Goal: Use online tool/utility: Utilize a website feature to perform a specific function

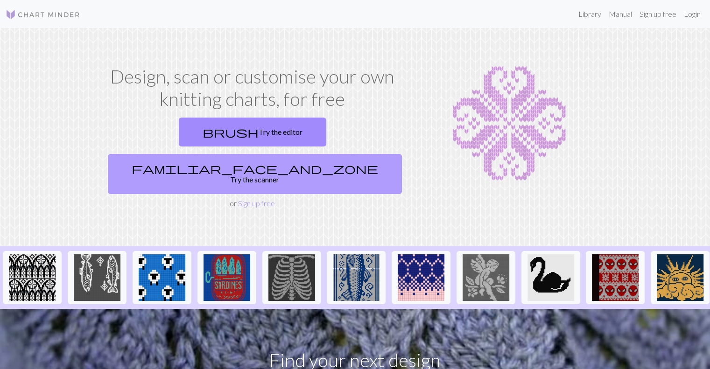
click at [329, 154] on link "familiar_face_and_zone Try the scanner" at bounding box center [255, 174] width 294 height 40
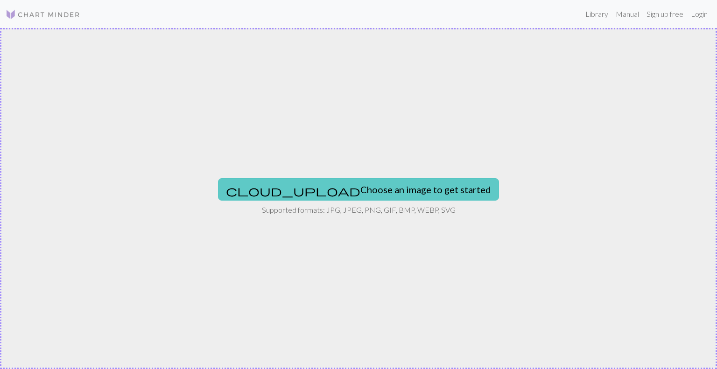
click at [335, 187] on button "cloud_upload Choose an image to get started" at bounding box center [358, 189] width 281 height 22
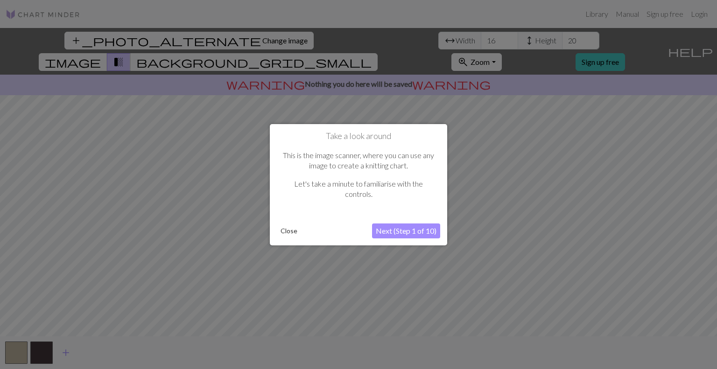
click at [419, 231] on button "Next (Step 1 of 10)" at bounding box center [406, 230] width 68 height 15
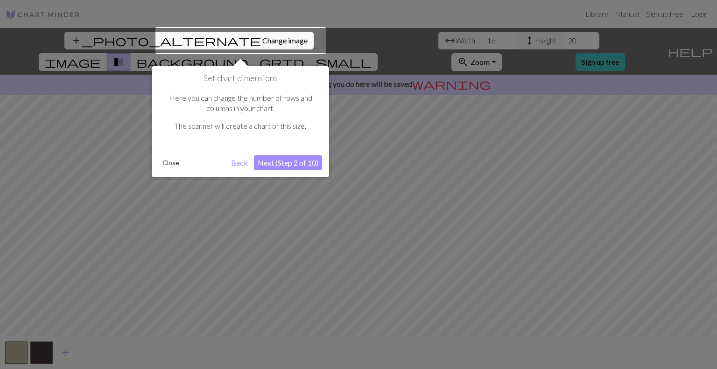
click at [299, 165] on button "Next (Step 2 of 10)" at bounding box center [288, 162] width 68 height 15
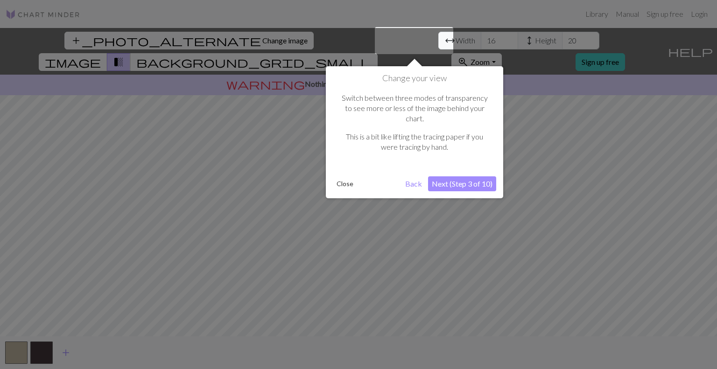
click at [466, 176] on button "Next (Step 3 of 10)" at bounding box center [462, 183] width 68 height 15
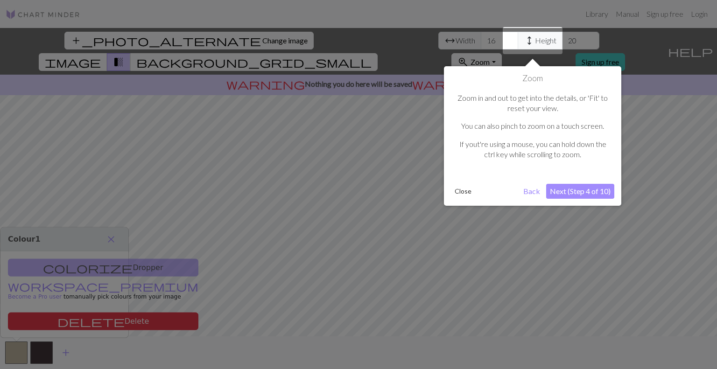
click at [591, 191] on button "Next (Step 4 of 10)" at bounding box center [580, 191] width 68 height 15
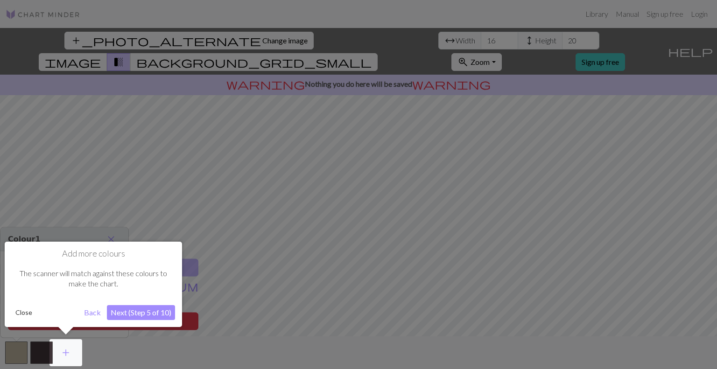
click at [151, 314] on button "Next (Step 5 of 10)" at bounding box center [141, 312] width 68 height 15
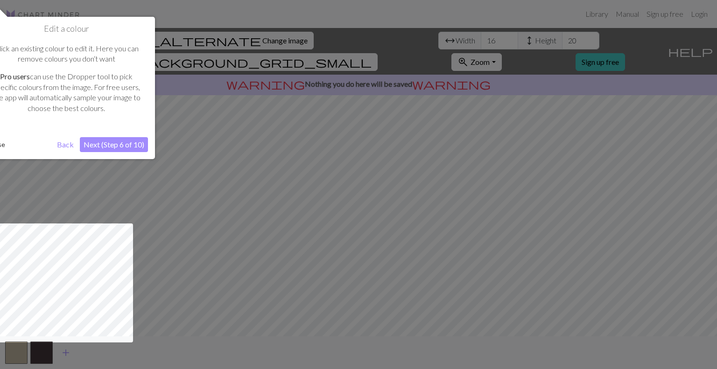
click at [133, 147] on button "Next (Step 6 of 10)" at bounding box center [114, 144] width 68 height 15
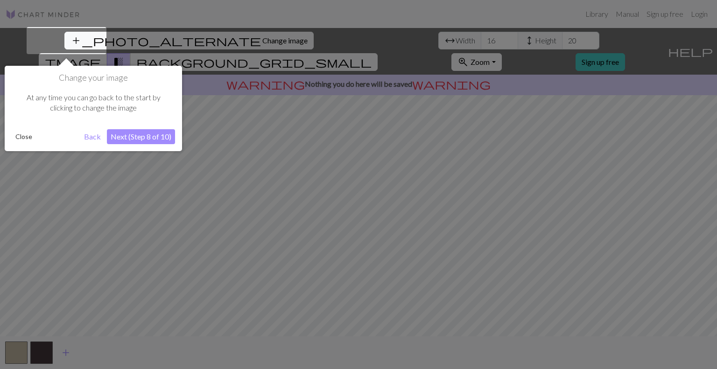
click at [135, 137] on button "Next (Step 8 of 10)" at bounding box center [141, 136] width 68 height 15
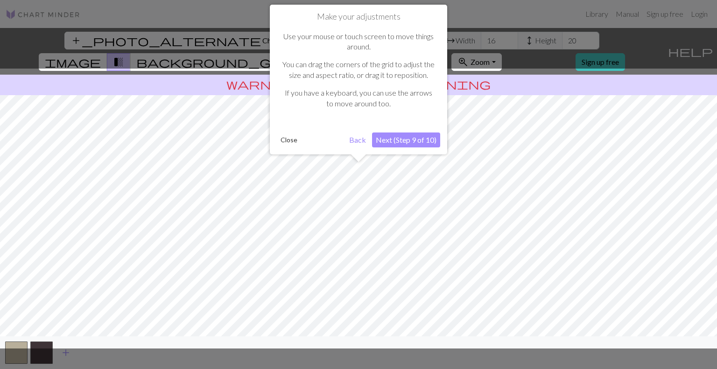
click at [425, 139] on button "Next (Step 9 of 10)" at bounding box center [406, 139] width 68 height 15
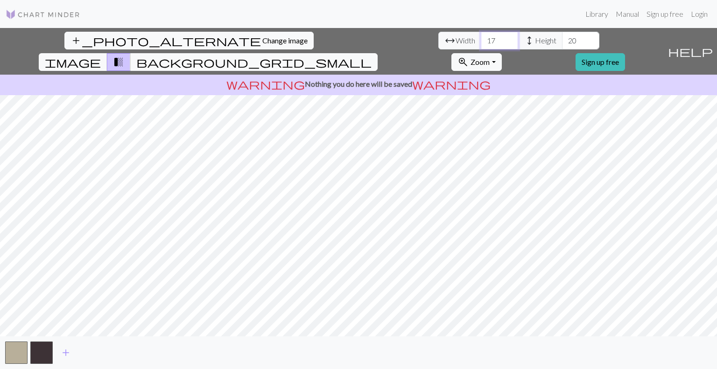
click at [480, 37] on input "17" at bounding box center [498, 41] width 37 height 18
click at [480, 37] on input "18" at bounding box center [498, 41] width 37 height 18
click at [480, 37] on input "19" at bounding box center [498, 41] width 37 height 18
type input "18"
click at [480, 44] on input "18" at bounding box center [498, 41] width 37 height 18
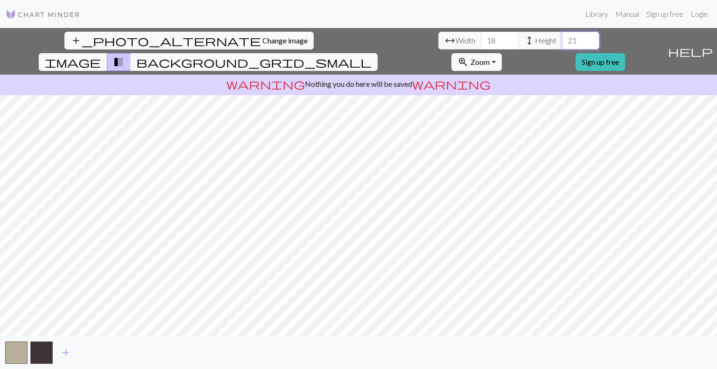
click at [562, 37] on input "21" at bounding box center [580, 41] width 37 height 18
click at [562, 37] on input "22" at bounding box center [580, 41] width 37 height 18
click at [562, 37] on input "23" at bounding box center [580, 41] width 37 height 18
click at [562, 37] on input "24" at bounding box center [580, 41] width 37 height 18
click at [562, 37] on input "25" at bounding box center [580, 41] width 37 height 18
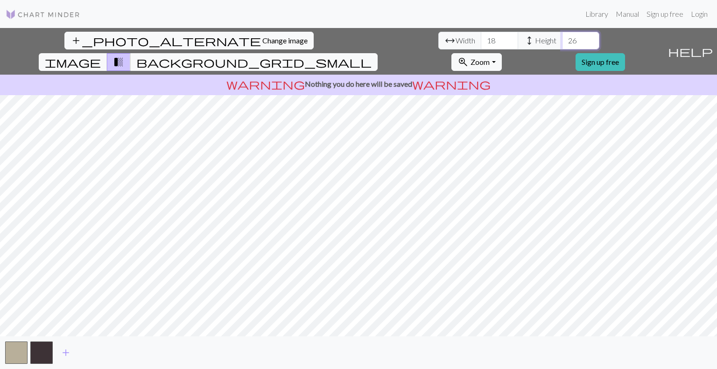
click at [562, 37] on input "26" at bounding box center [580, 41] width 37 height 18
click at [562, 44] on input "25" at bounding box center [580, 41] width 37 height 18
click at [562, 44] on input "24" at bounding box center [580, 41] width 37 height 18
type input "23"
click at [562, 44] on input "23" at bounding box center [580, 41] width 37 height 18
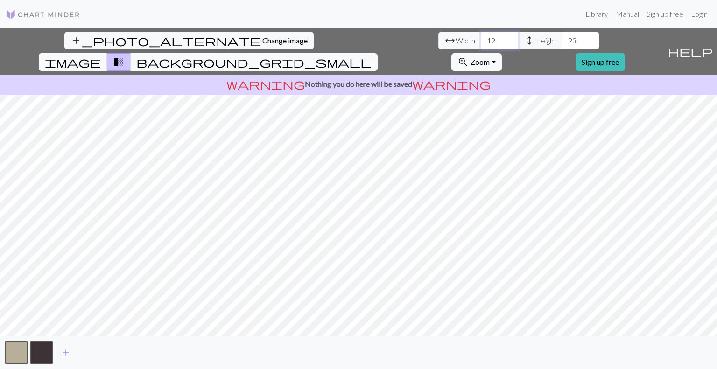
click at [480, 35] on input "19" at bounding box center [498, 41] width 37 height 18
click at [480, 35] on input "20" at bounding box center [498, 41] width 37 height 18
click at [480, 35] on input "21" at bounding box center [498, 41] width 37 height 18
click at [480, 35] on input "22" at bounding box center [498, 41] width 37 height 18
click at [480, 35] on input "23" at bounding box center [498, 41] width 37 height 18
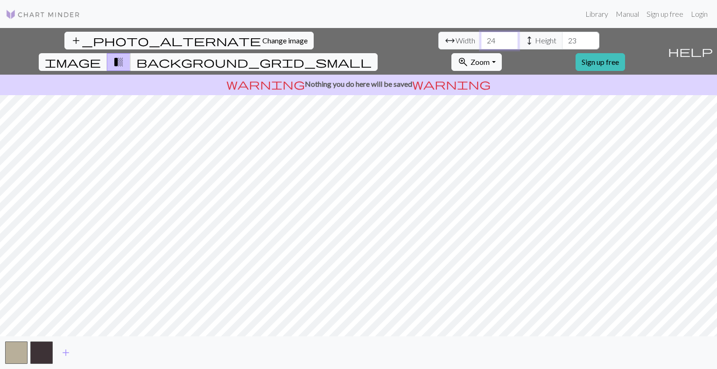
click at [480, 35] on input "24" at bounding box center [498, 41] width 37 height 18
click at [480, 35] on input "25" at bounding box center [498, 41] width 37 height 18
type input "26"
click at [480, 35] on input "26" at bounding box center [498, 41] width 37 height 18
click at [562, 39] on input "24" at bounding box center [580, 41] width 37 height 18
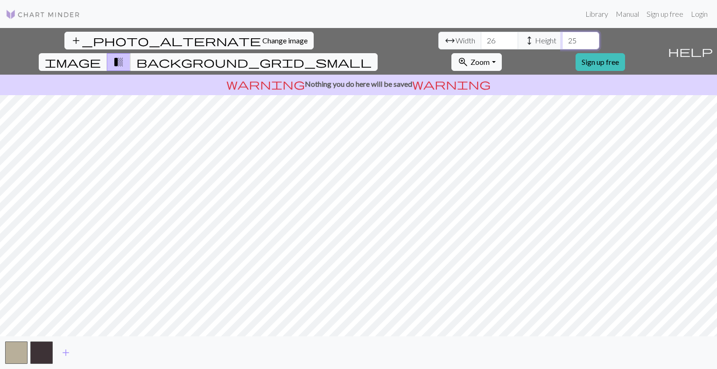
click at [562, 39] on input "25" at bounding box center [580, 41] width 37 height 18
click at [562, 39] on input "26" at bounding box center [580, 41] width 37 height 18
click at [562, 39] on input "27" at bounding box center [580, 41] width 37 height 18
click at [562, 34] on input "27" at bounding box center [580, 41] width 37 height 18
click at [562, 37] on input "28" at bounding box center [580, 41] width 37 height 18
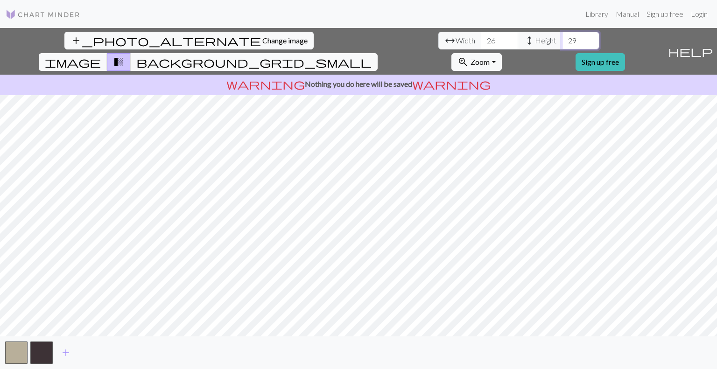
click at [562, 37] on input "29" at bounding box center [580, 41] width 37 height 18
click at [562, 37] on input "30" at bounding box center [580, 41] width 37 height 18
click at [562, 44] on input "29" at bounding box center [580, 41] width 37 height 18
type input "28"
click at [562, 44] on input "28" at bounding box center [580, 41] width 37 height 18
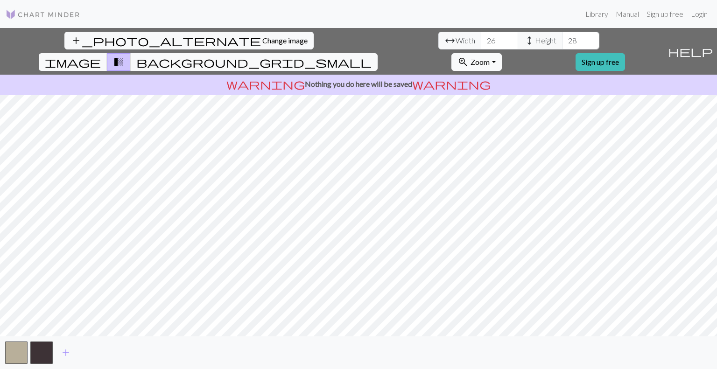
click at [501, 53] on button "zoom_in Zoom Zoom" at bounding box center [476, 62] width 50 height 18
click at [525, 158] on button "150%" at bounding box center [489, 165] width 74 height 15
